Goal: Task Accomplishment & Management: Use online tool/utility

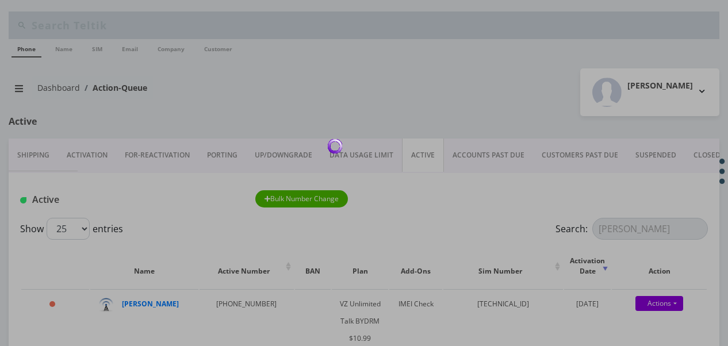
scroll to position [154, 0]
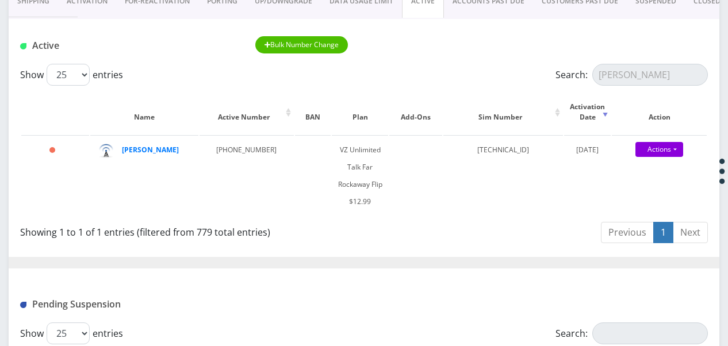
type input "[PERSON_NAME]"
drag, startPoint x: 676, startPoint y: 71, endPoint x: 483, endPoint y: 56, distance: 193.7
click at [483, 56] on div "Active Bulk Number Change Show 25 50 100 250 500 1000 entries Search: olshin Na…" at bounding box center [364, 330] width 710 height 622
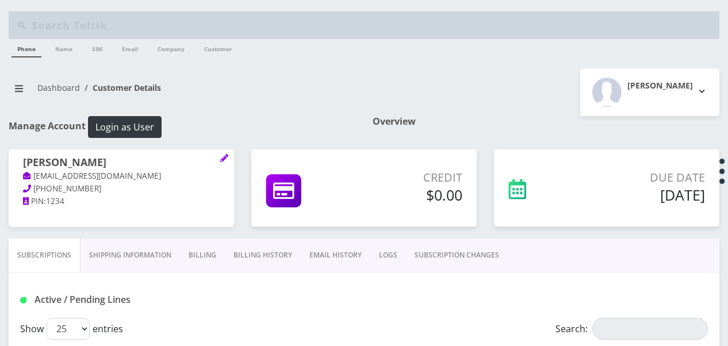
select select "469"
click at [14, 80] on button "breadcrumb" at bounding box center [19, 89] width 21 height 22
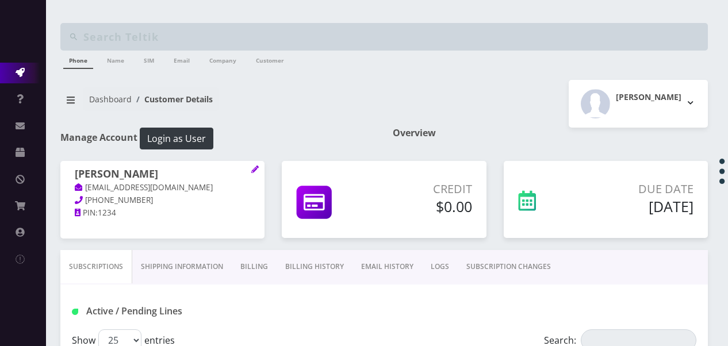
click at [17, 75] on icon at bounding box center [20, 72] width 9 height 9
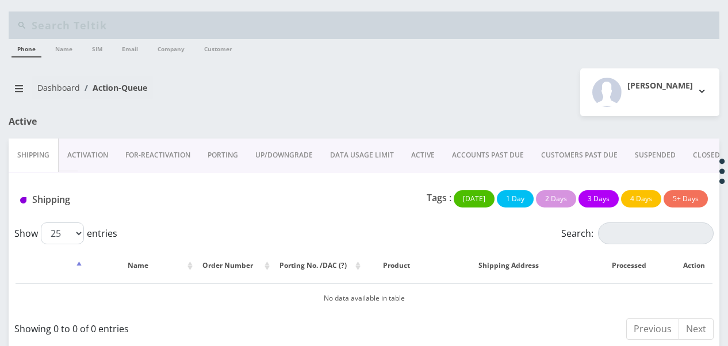
click at [25, 154] on link "Shipping" at bounding box center [34, 155] width 50 height 33
click at [96, 154] on link "Activation" at bounding box center [88, 155] width 58 height 33
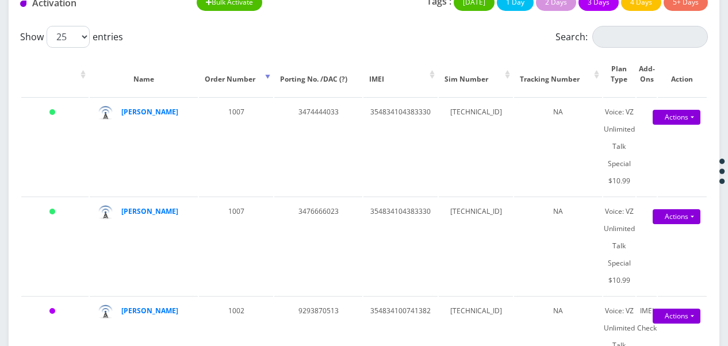
scroll to position [172, 0]
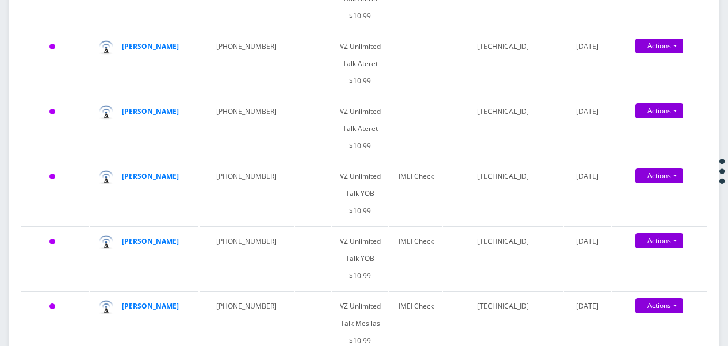
scroll to position [539, 0]
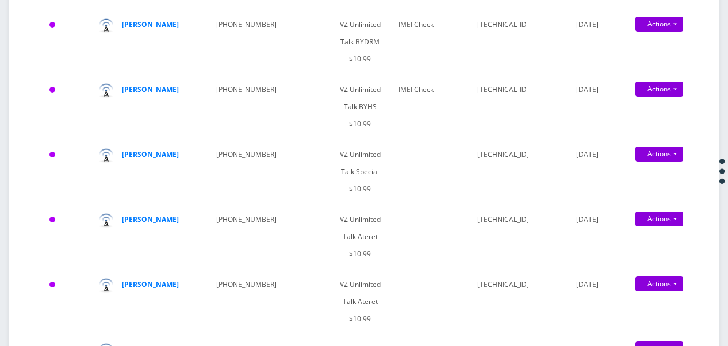
drag, startPoint x: 726, startPoint y: 95, endPoint x: 731, endPoint y: 66, distance: 29.8
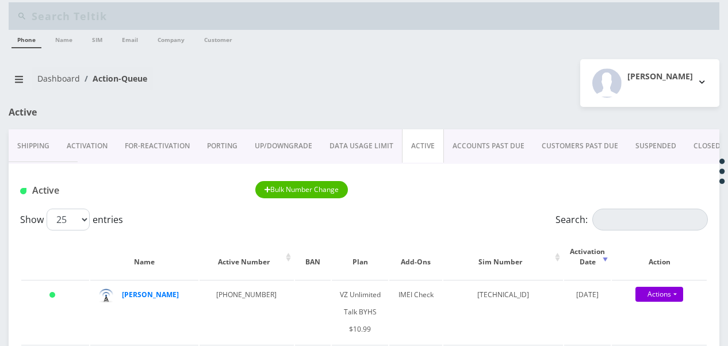
scroll to position [0, 0]
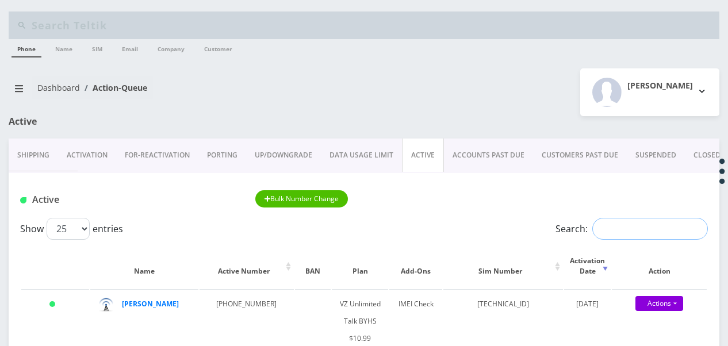
click at [606, 230] on input "Search:" at bounding box center [650, 229] width 116 height 22
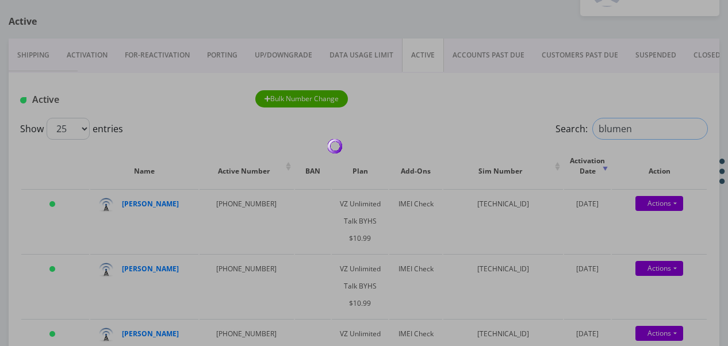
scroll to position [115, 0]
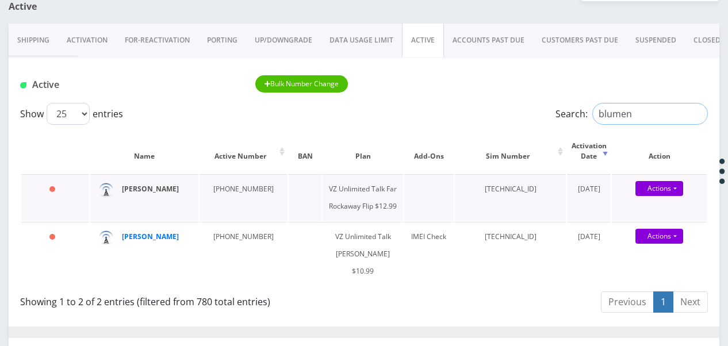
type input "blumen"
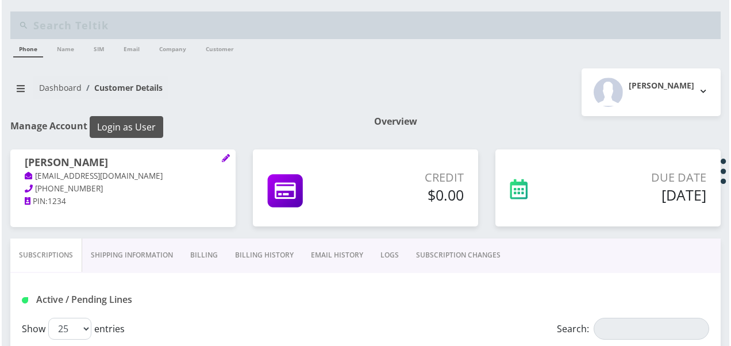
scroll to position [115, 0]
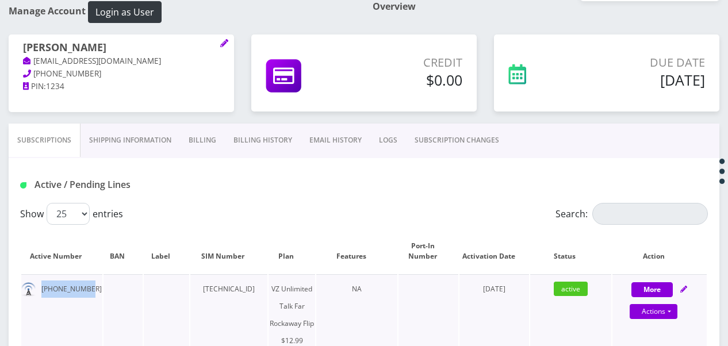
drag, startPoint x: 40, startPoint y: 291, endPoint x: 84, endPoint y: 293, distance: 43.7
click at [84, 293] on td "[PHONE_NUMBER]" at bounding box center [61, 314] width 81 height 81
drag, startPoint x: 84, startPoint y: 293, endPoint x: 68, endPoint y: 291, distance: 16.3
copy td "[PHONE_NUMBER]"
click at [674, 309] on link "Actions" at bounding box center [653, 311] width 48 height 15
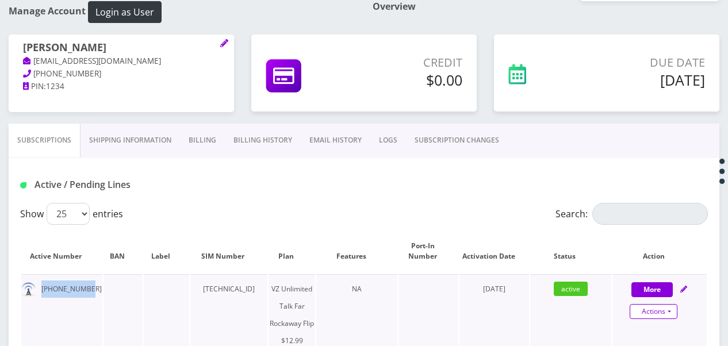
select select "372"
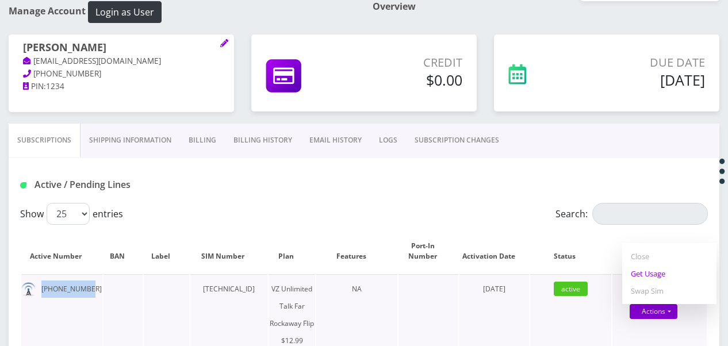
click at [656, 271] on link "Get Usage" at bounding box center [669, 273] width 94 height 17
select select "372"
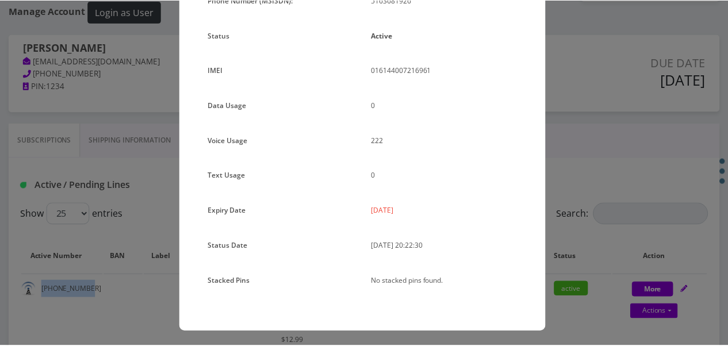
scroll to position [141, 0]
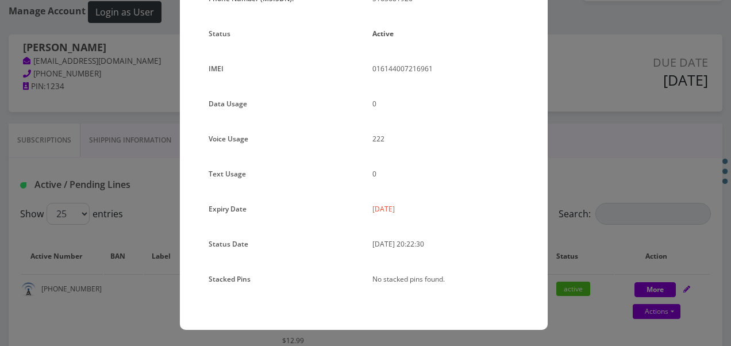
click at [578, 197] on div "× Subscription Info Plan Name TT 4G Monthly Unlimited Voice Plan Phone Number (…" at bounding box center [365, 173] width 731 height 346
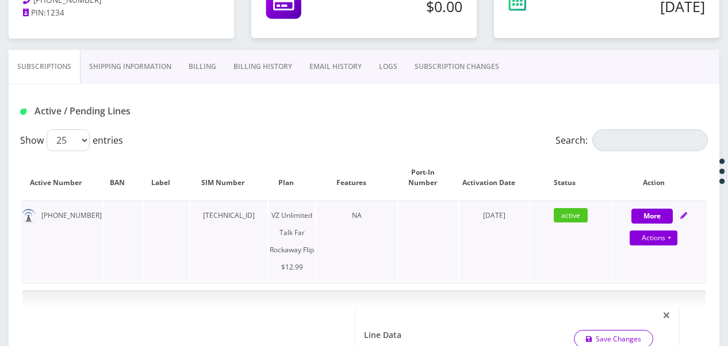
scroll to position [172, 0]
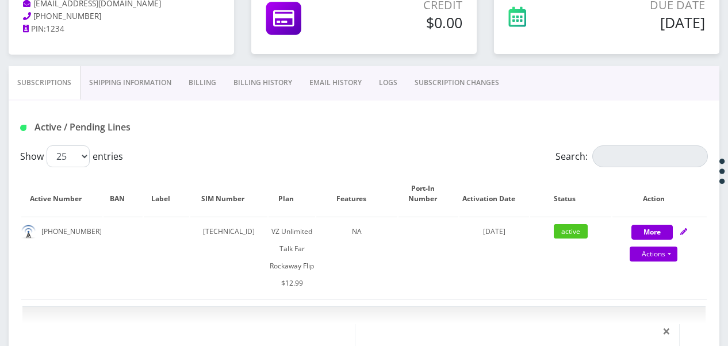
click at [108, 81] on link "Shipping Information" at bounding box center [129, 82] width 99 height 33
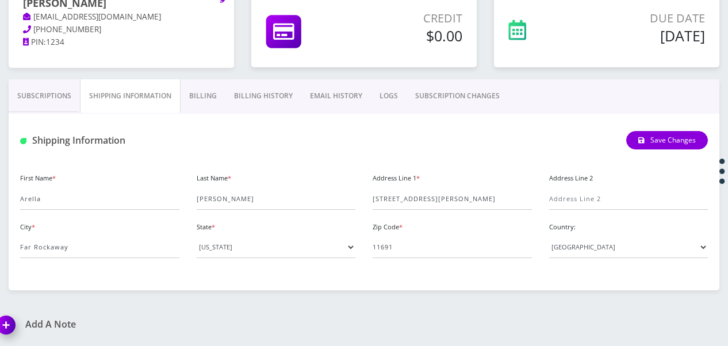
scroll to position [159, 0]
click at [61, 108] on link "Subscriptions" at bounding box center [44, 96] width 71 height 33
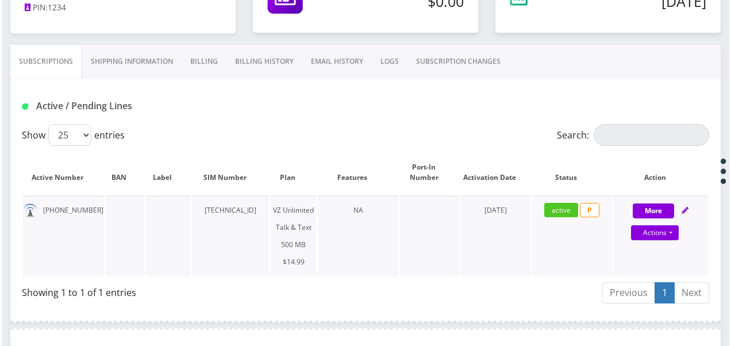
scroll to position [274, 0]
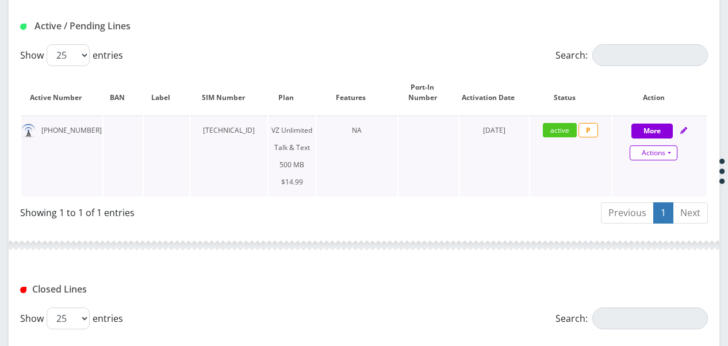
click at [670, 151] on link "Actions" at bounding box center [653, 152] width 48 height 15
select select "399"
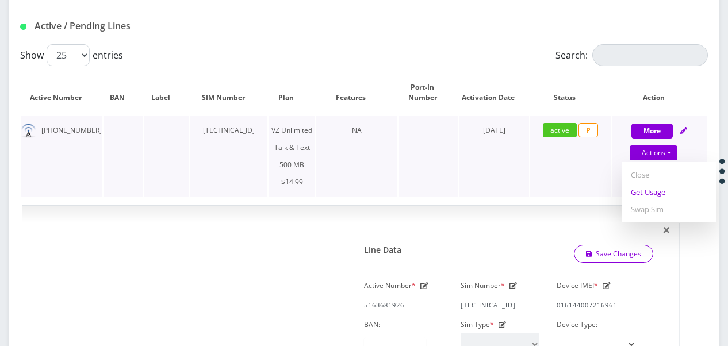
click at [655, 192] on link "Get Usage" at bounding box center [669, 191] width 94 height 17
select select "399"
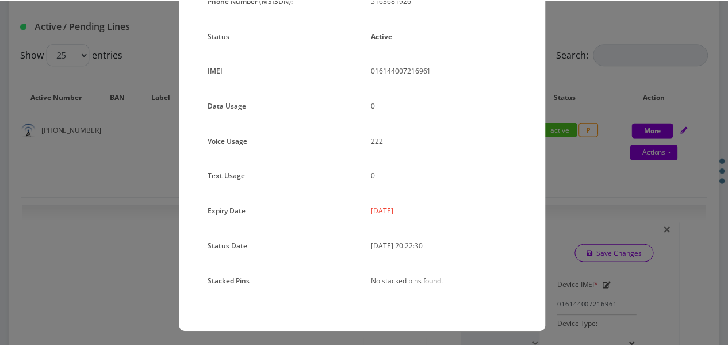
scroll to position [141, 0]
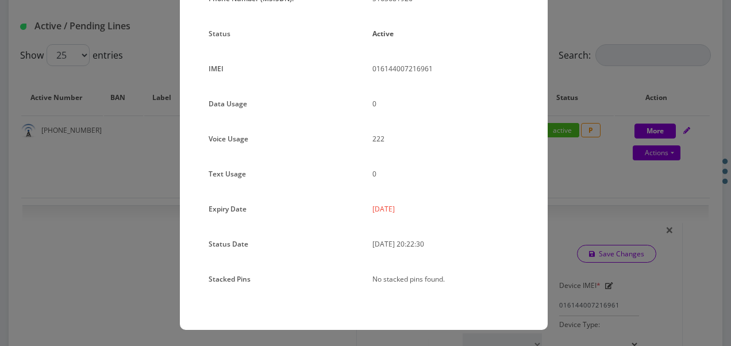
click at [571, 189] on div "× Subscription Info Plan Name TT 4G Monthly Unlimited Voice Plan Phone Number (…" at bounding box center [365, 173] width 731 height 346
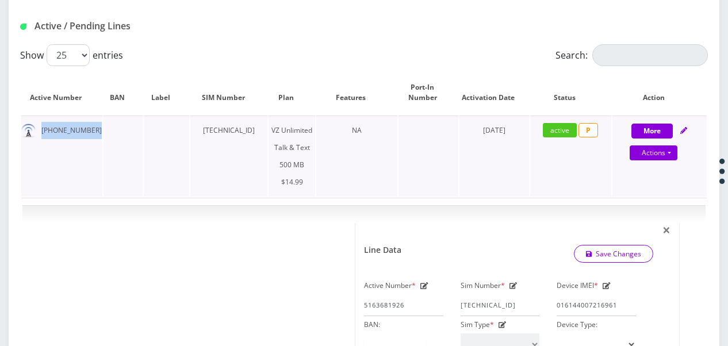
drag, startPoint x: 39, startPoint y: 128, endPoint x: 122, endPoint y: 125, distance: 82.8
click at [122, 125] on tr "516-368-1926 89148000008465666885 VZ Unlimited Talk & Text 500 MB $14.99 NA May…" at bounding box center [363, 156] width 685 height 81
drag, startPoint x: 122, startPoint y: 125, endPoint x: 72, endPoint y: 132, distance: 49.8
copy td "516-368-1926"
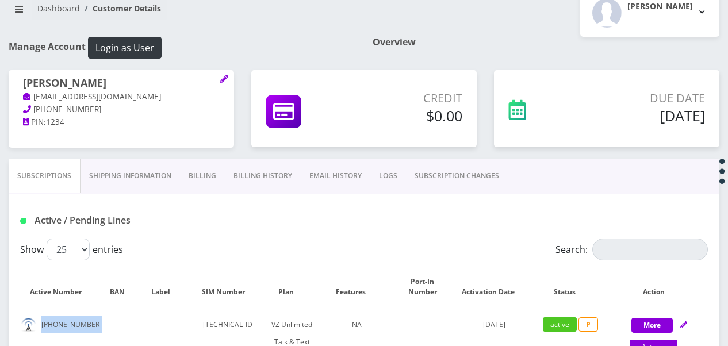
scroll to position [216, 0]
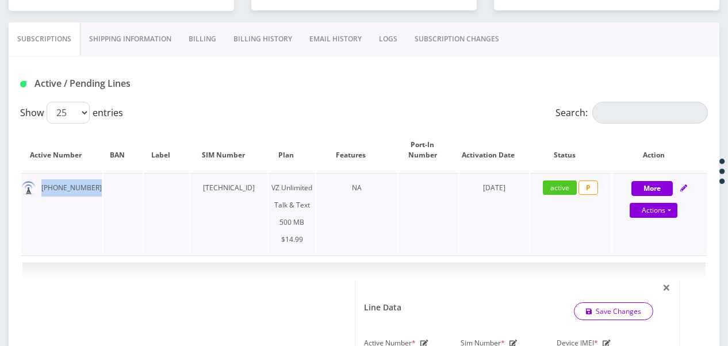
click at [64, 184] on td "516-368-1926" at bounding box center [61, 213] width 81 height 81
click at [56, 187] on td "516-368-1926" at bounding box center [61, 213] width 81 height 81
drag, startPoint x: 41, startPoint y: 184, endPoint x: 85, endPoint y: 185, distance: 43.7
click at [85, 185] on td "516-368-1926" at bounding box center [61, 213] width 81 height 81
copy td "516-368-1926"
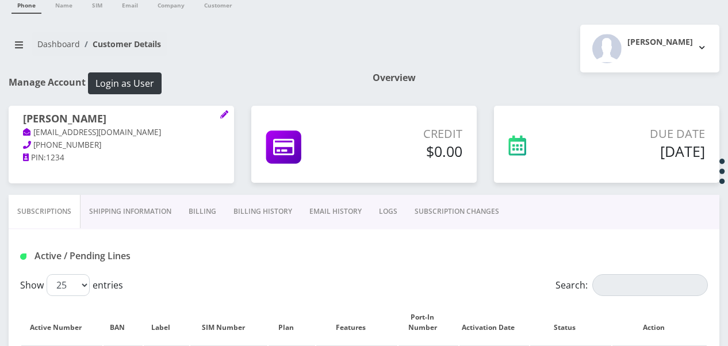
scroll to position [274, 0]
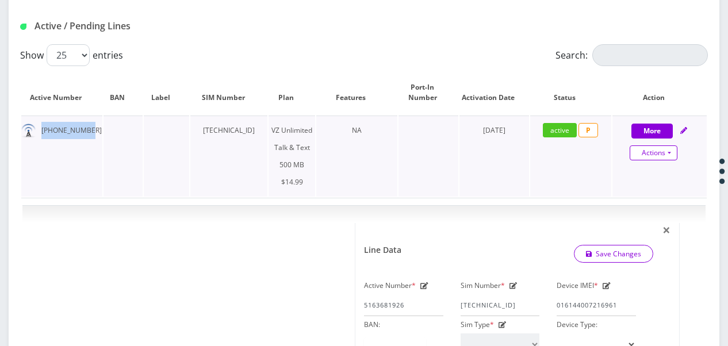
click at [667, 157] on link "Actions" at bounding box center [653, 152] width 48 height 15
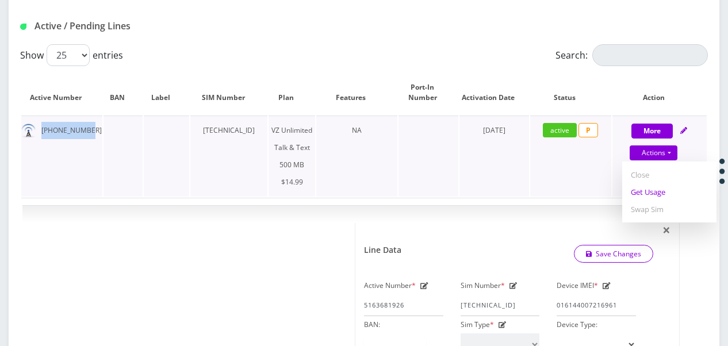
click at [657, 187] on link "Get Usage" at bounding box center [669, 191] width 94 height 17
select select "399"
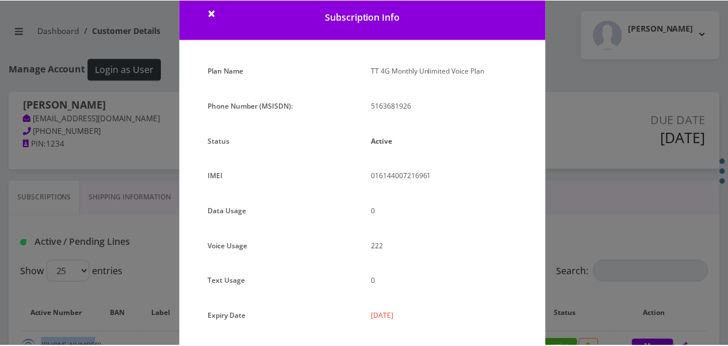
scroll to position [26, 0]
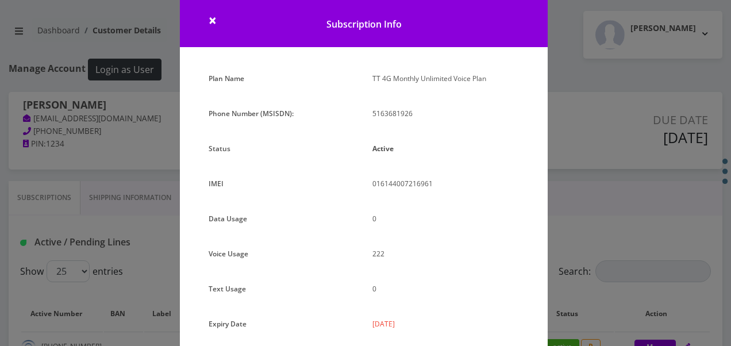
click at [564, 89] on div "× Subscription Info Plan Name TT 4G Monthly Unlimited Voice Plan Phone Number (…" at bounding box center [365, 173] width 731 height 346
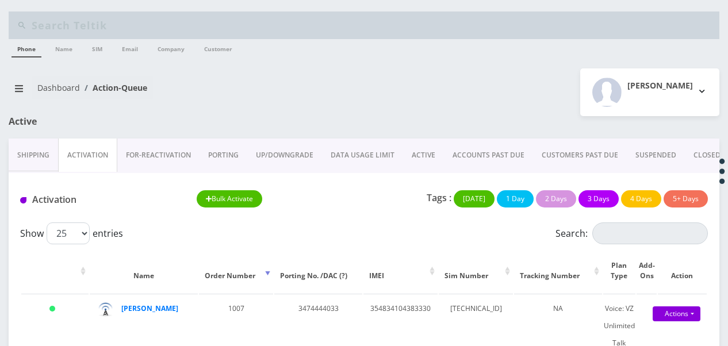
click at [438, 159] on link "ACTIVE" at bounding box center [423, 155] width 41 height 33
